Goal: Task Accomplishment & Management: Use online tool/utility

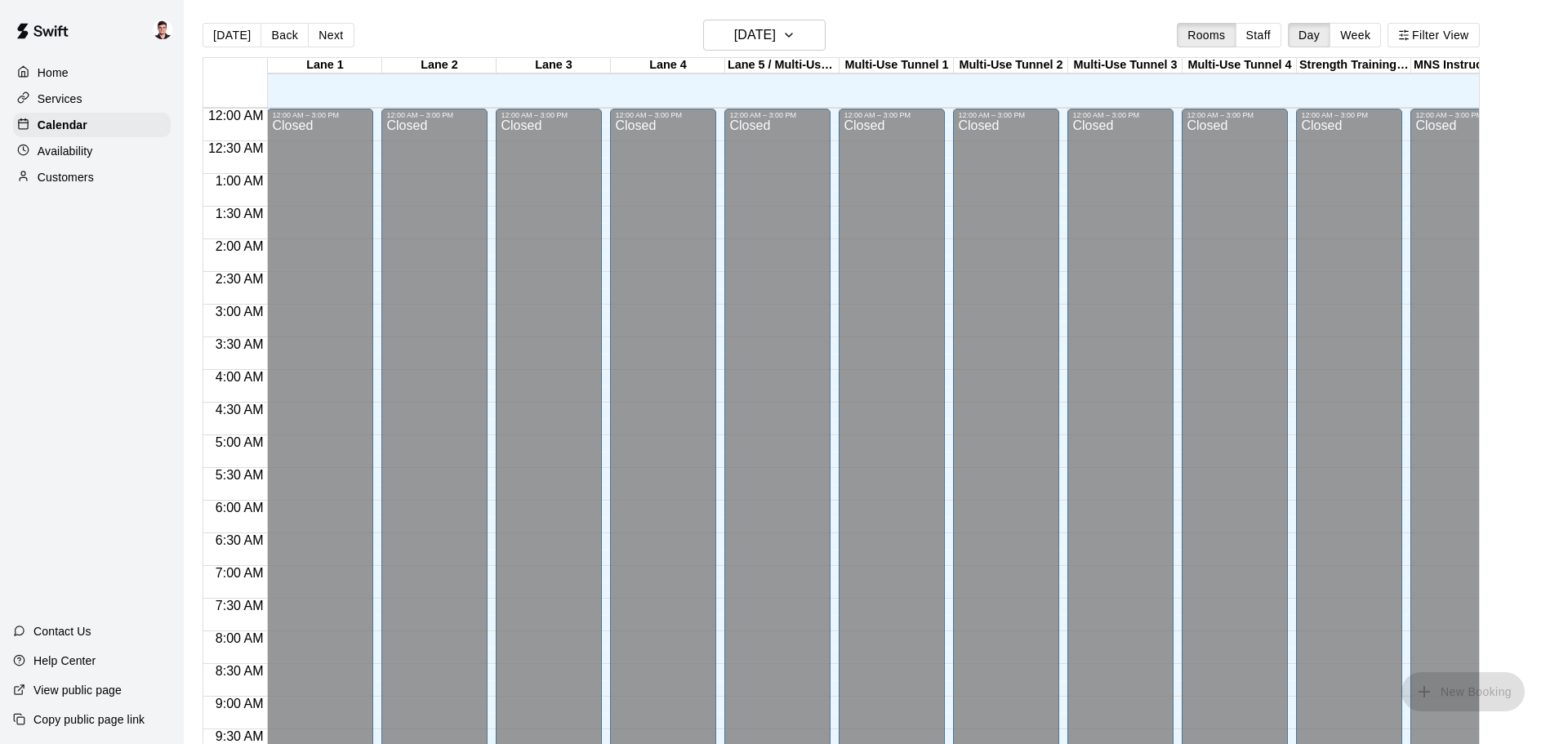
scroll to position [864, 0]
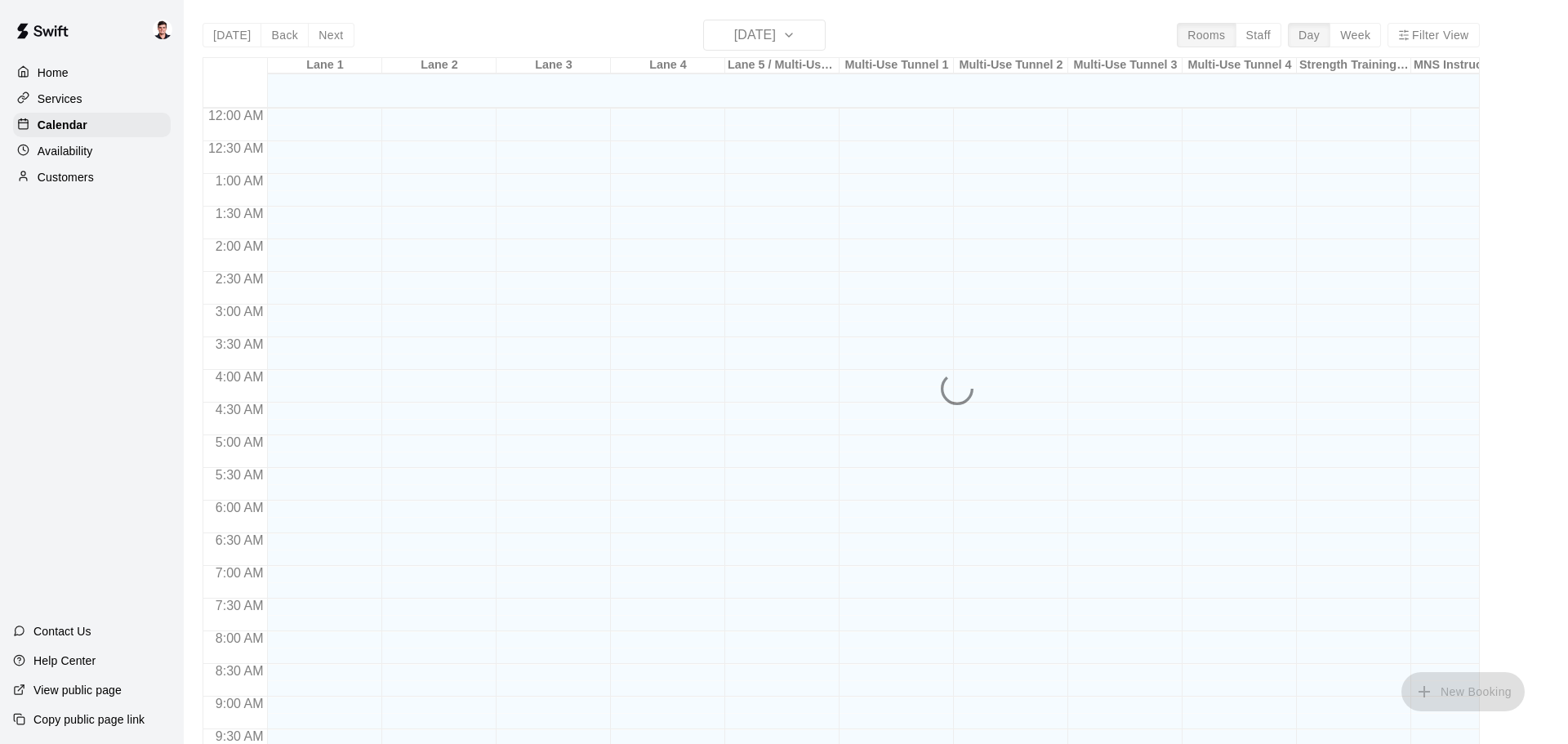
scroll to position [864, 0]
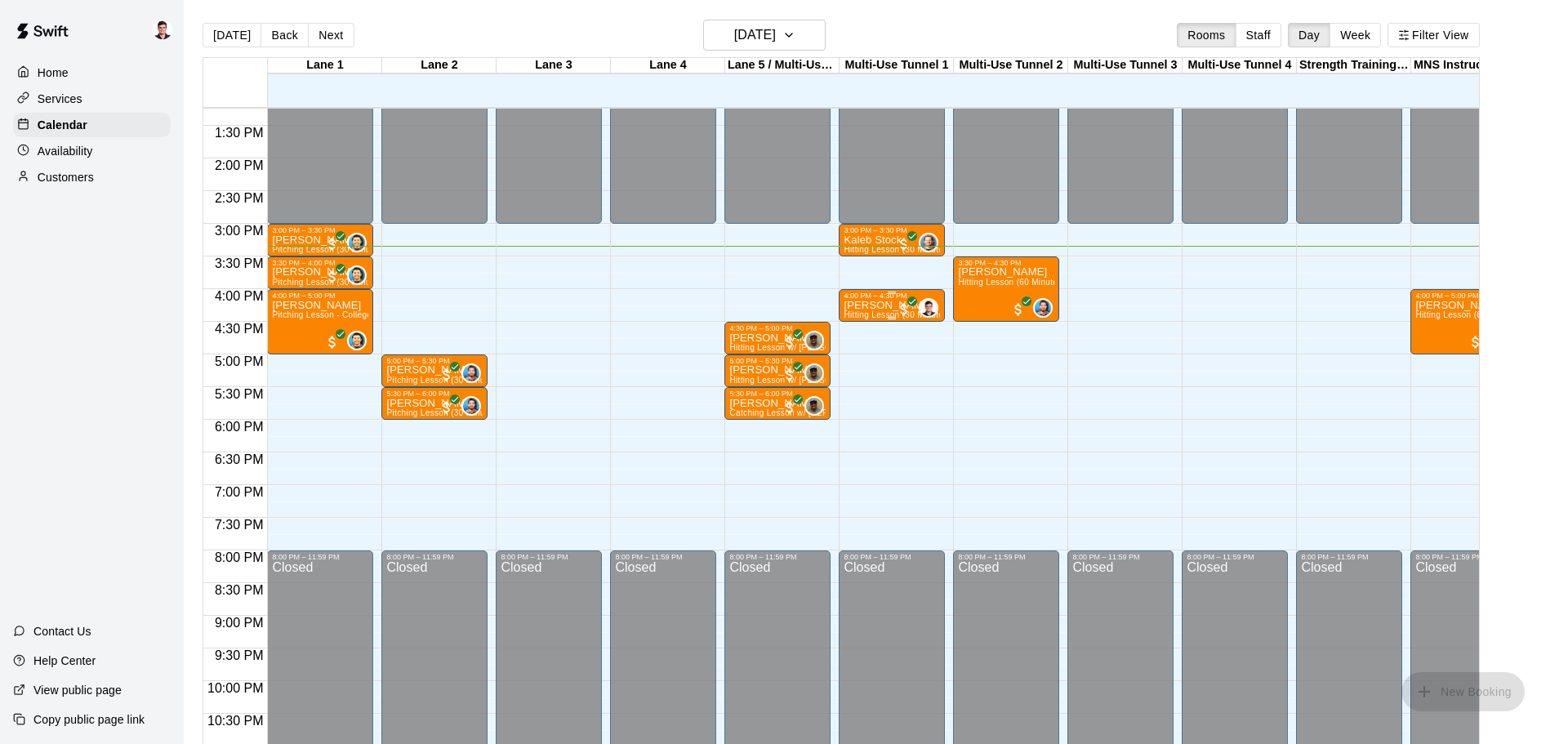
click at [847, 296] on div "4:00 PM – 4:30 PM" at bounding box center [891, 295] width 96 height 8
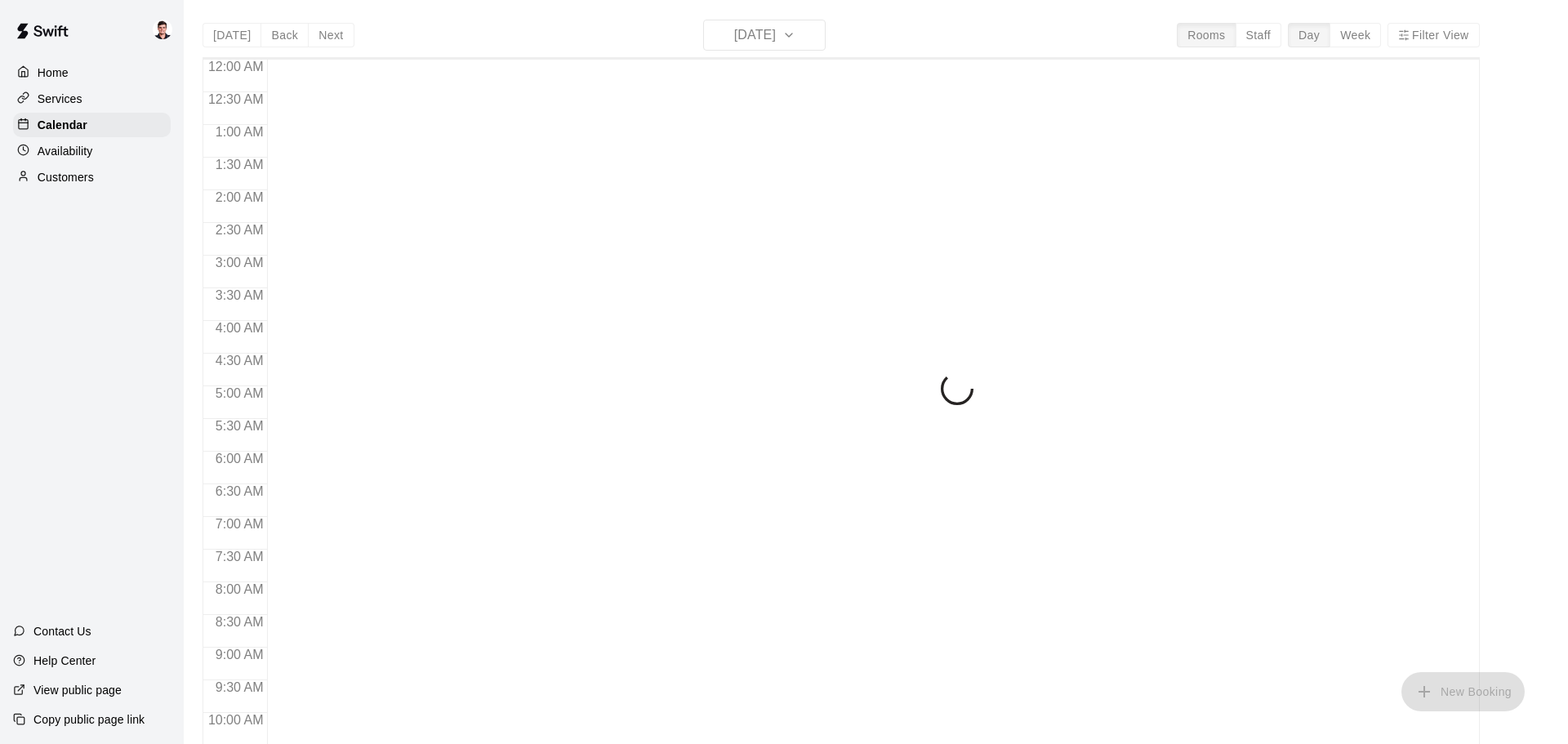
scroll to position [864, 0]
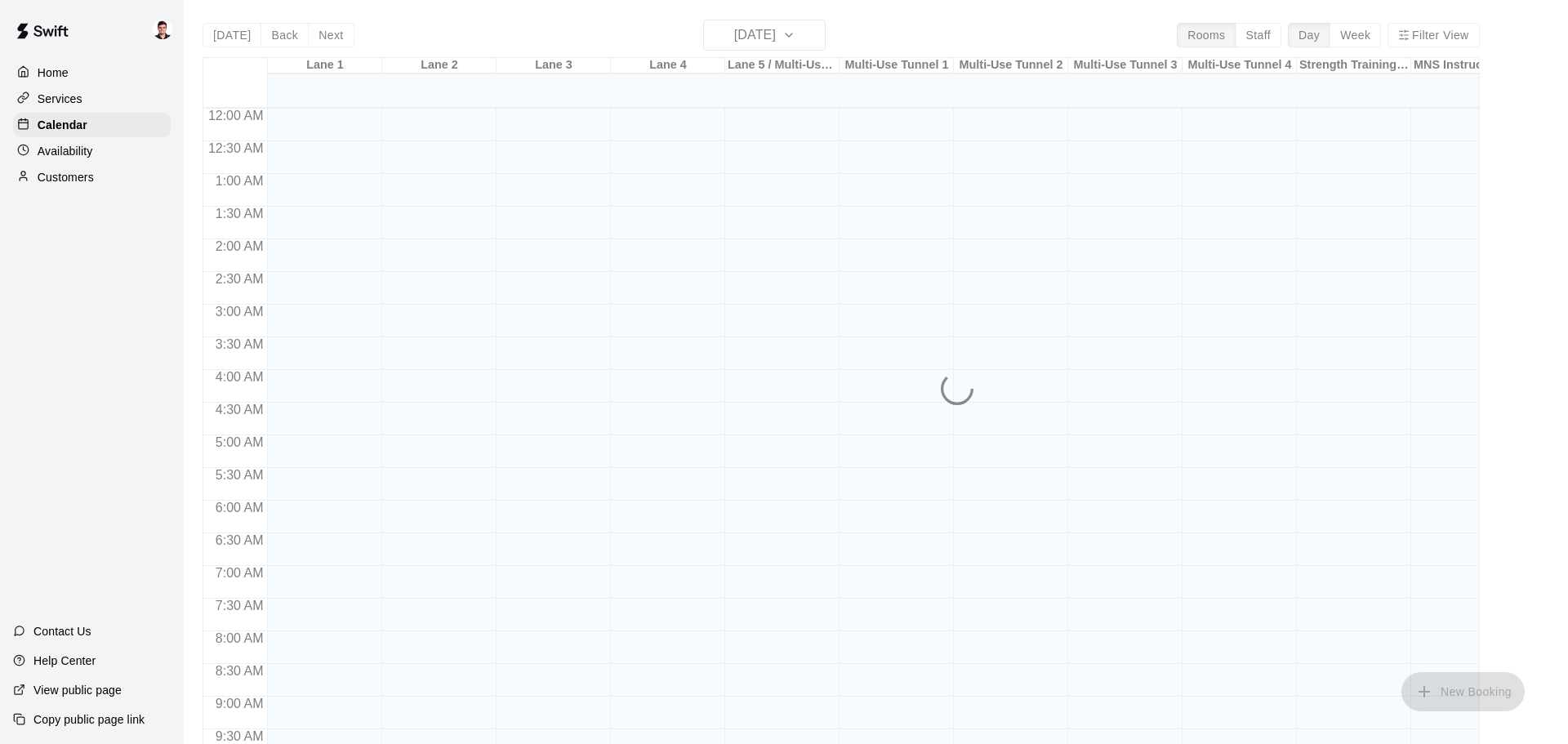
scroll to position [864, 0]
